Goal: Task Accomplishment & Management: Use online tool/utility

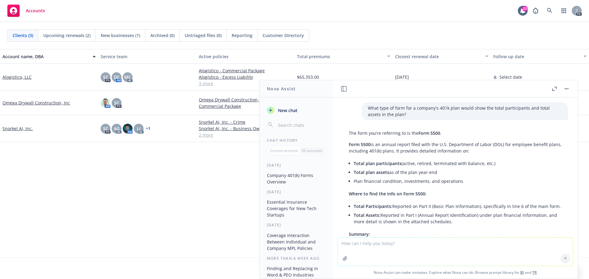
scroll to position [1031, 0]
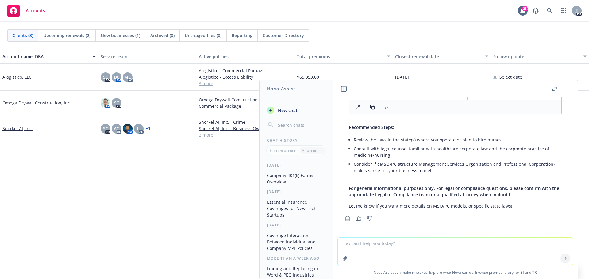
click at [17, 127] on link "Snorkel AI, Inc." at bounding box center [17, 128] width 30 height 6
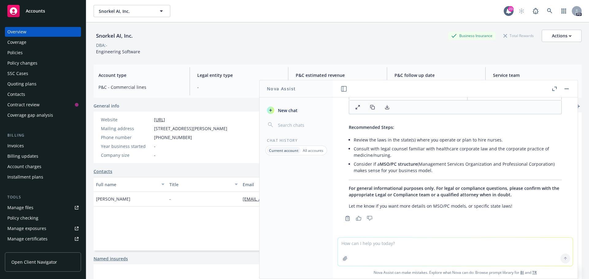
click at [566, 87] on button "button" at bounding box center [565, 88] width 7 height 7
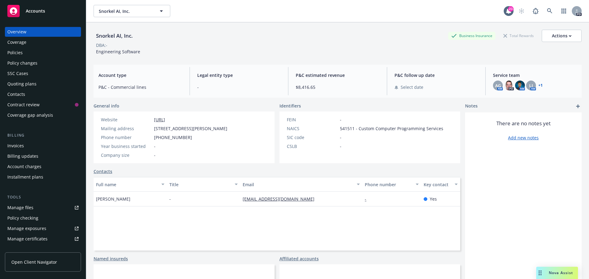
scroll to position [31, 0]
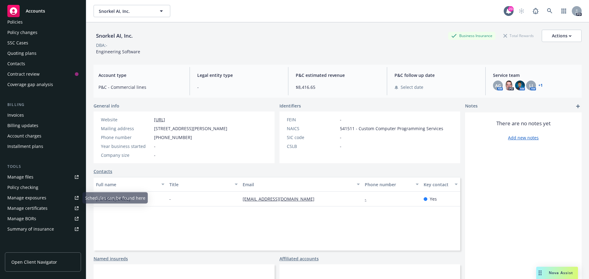
click at [45, 207] on div "Manage certificates" at bounding box center [27, 209] width 40 height 10
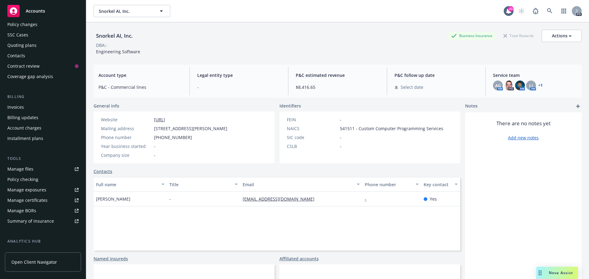
scroll to position [120, 0]
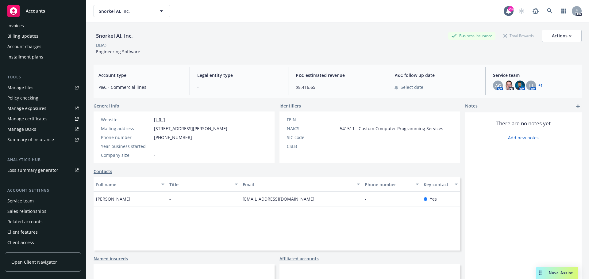
click at [38, 138] on div "Summary of insurance" at bounding box center [30, 140] width 47 height 10
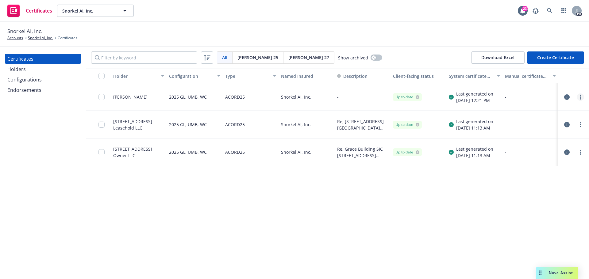
click at [582, 96] on link "more" at bounding box center [579, 96] width 7 height 7
click at [426, 190] on div "Holder Configuration Type Named Insured Description Client-facing status System…" at bounding box center [337, 174] width 502 height 211
click at [580, 99] on circle "more" at bounding box center [579, 98] width 1 height 1
click at [389, 204] on div "Holder Configuration Type Named Insured Description Client-facing status System…" at bounding box center [337, 174] width 502 height 211
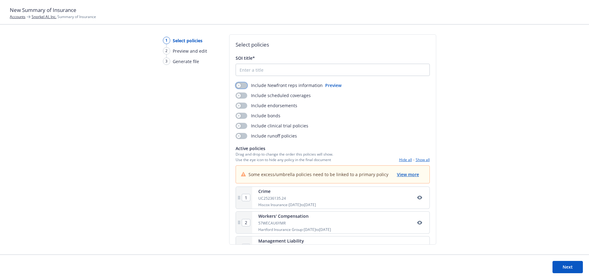
click at [238, 86] on icon "button" at bounding box center [238, 85] width 2 height 2
click at [325, 85] on button "Preview" at bounding box center [333, 85] width 16 height 6
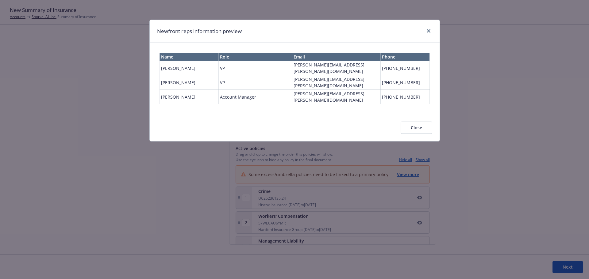
click at [413, 122] on button "Close" at bounding box center [416, 128] width 32 height 12
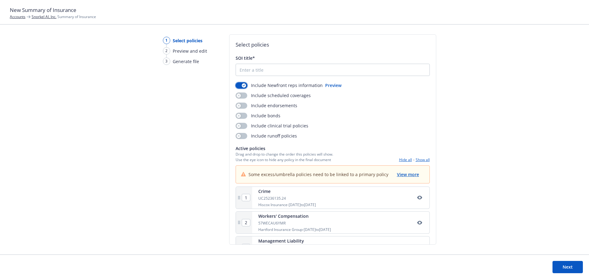
click at [242, 85] on icon "button" at bounding box center [243, 86] width 2 height 2
click at [238, 94] on icon "button" at bounding box center [238, 95] width 2 height 2
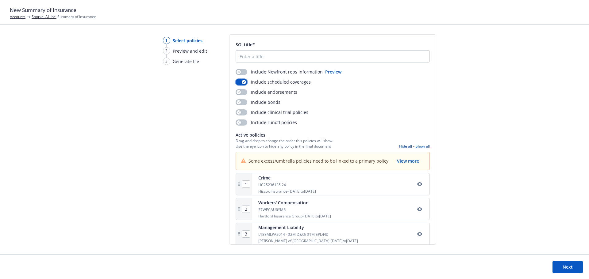
scroll to position [21, 0]
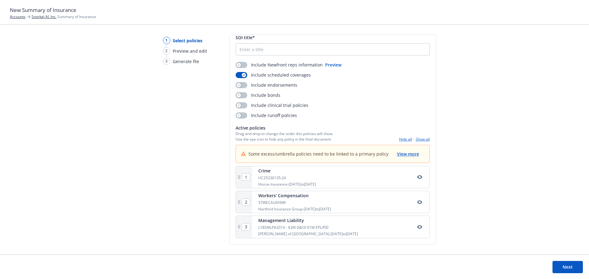
click at [566, 267] on button "Next" at bounding box center [567, 267] width 30 height 12
